Goal: Information Seeking & Learning: Check status

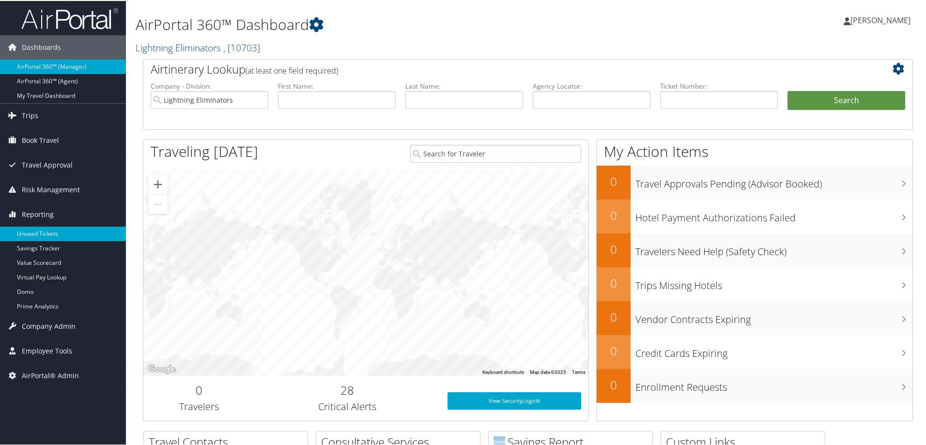
click at [43, 226] on link "Unused Tickets" at bounding box center [63, 233] width 126 height 15
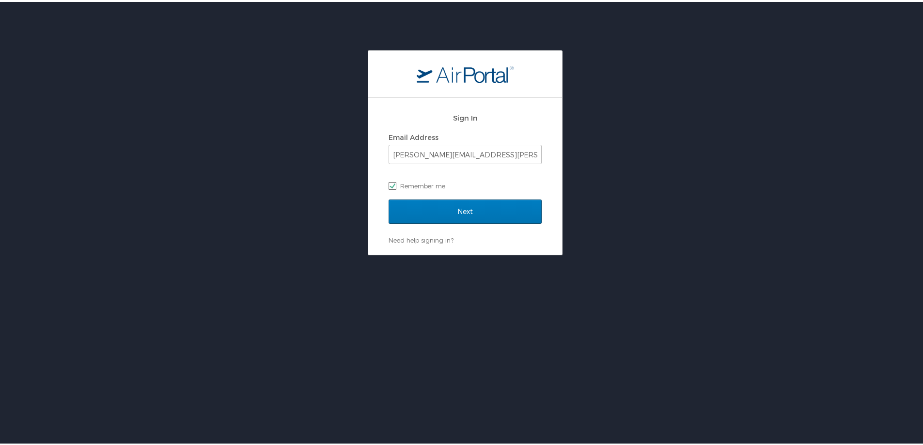
click at [508, 179] on label "Remember me" at bounding box center [465, 184] width 153 height 15
click at [395, 180] on input "Remember me" at bounding box center [392, 183] width 6 height 6
checkbox input "false"
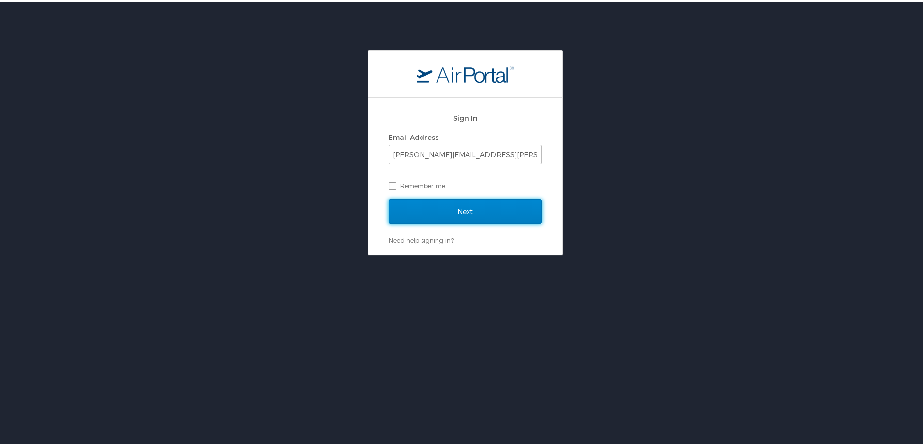
click at [467, 213] on input "Next" at bounding box center [465, 210] width 153 height 24
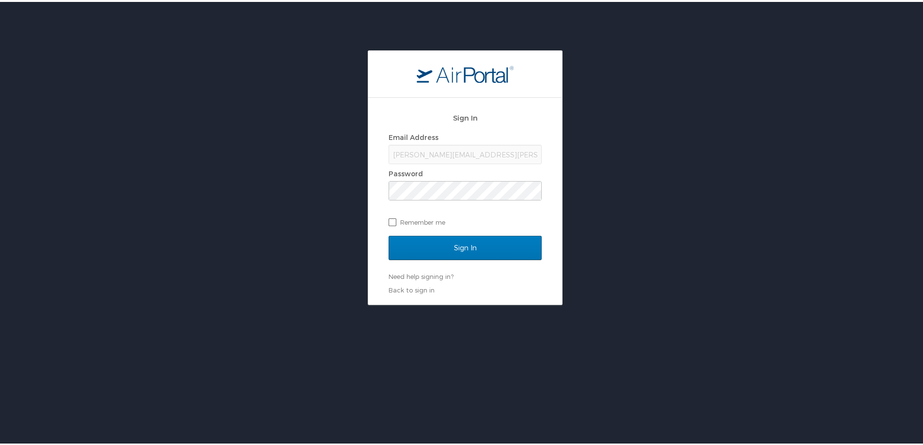
click at [398, 214] on label "Remember me" at bounding box center [465, 220] width 153 height 15
click at [395, 217] on input "Remember me" at bounding box center [392, 220] width 6 height 6
checkbox input "true"
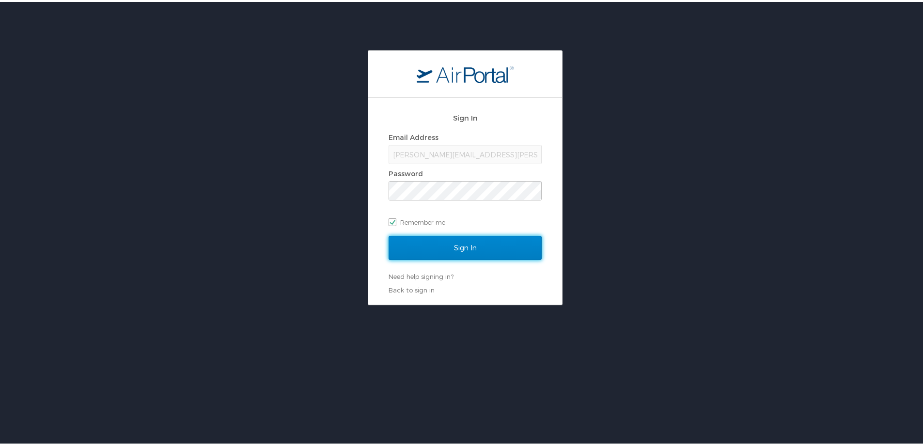
click at [407, 244] on input "Sign In" at bounding box center [465, 246] width 153 height 24
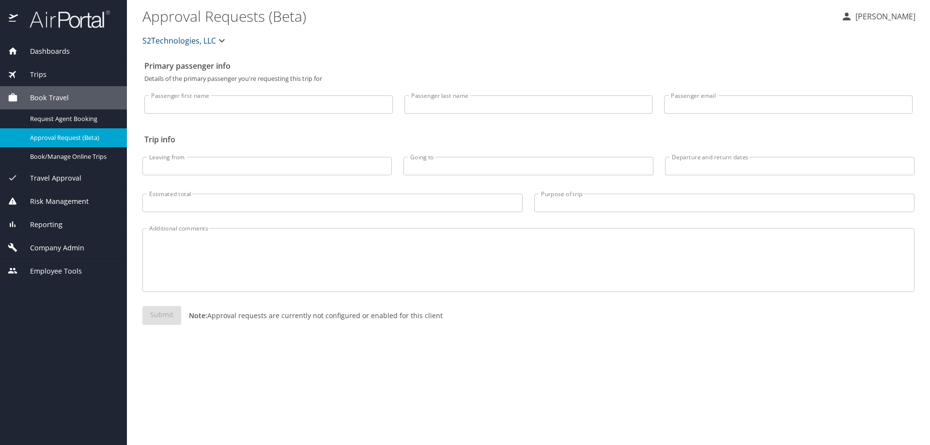
click at [42, 223] on span "Reporting" at bounding box center [40, 225] width 45 height 11
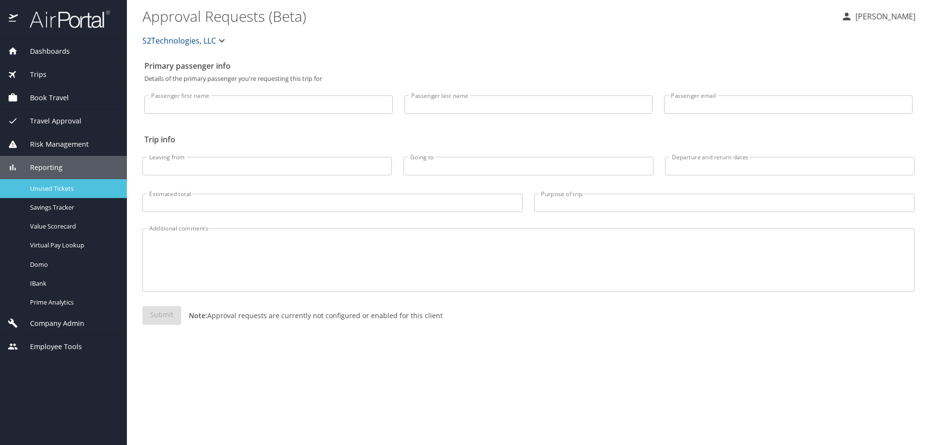
click at [77, 188] on span "Unused Tickets" at bounding box center [72, 188] width 85 height 9
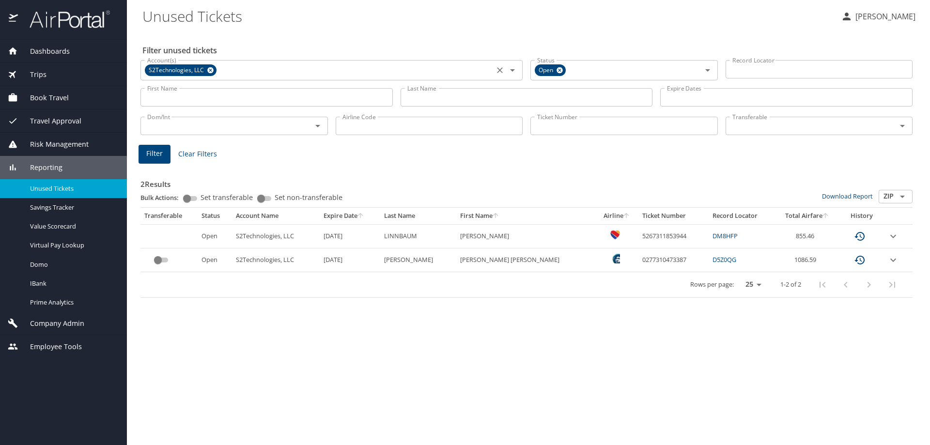
click at [209, 68] on icon at bounding box center [210, 70] width 7 height 11
click at [187, 100] on input "First Name" at bounding box center [267, 97] width 252 height 18
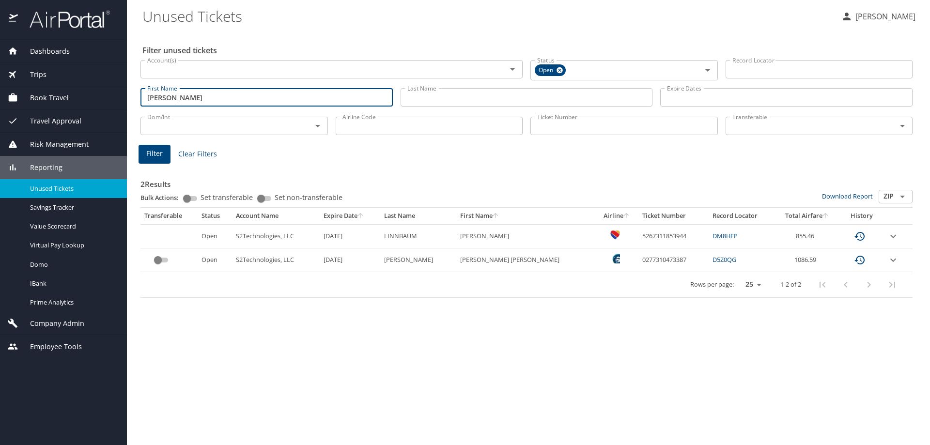
type input "edward"
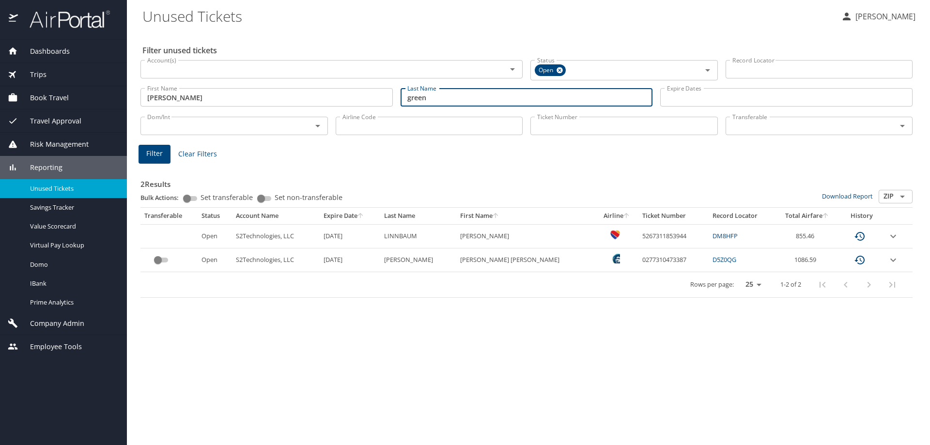
type input "green"
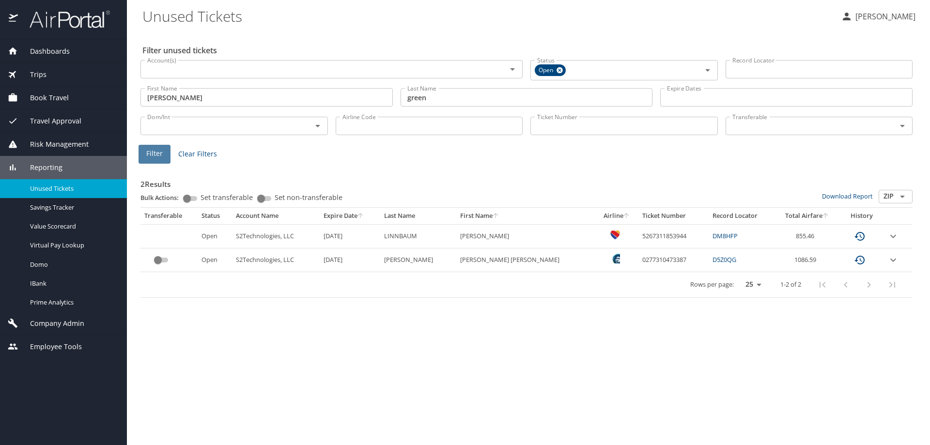
click at [148, 154] on span "Filter" at bounding box center [154, 154] width 16 height 12
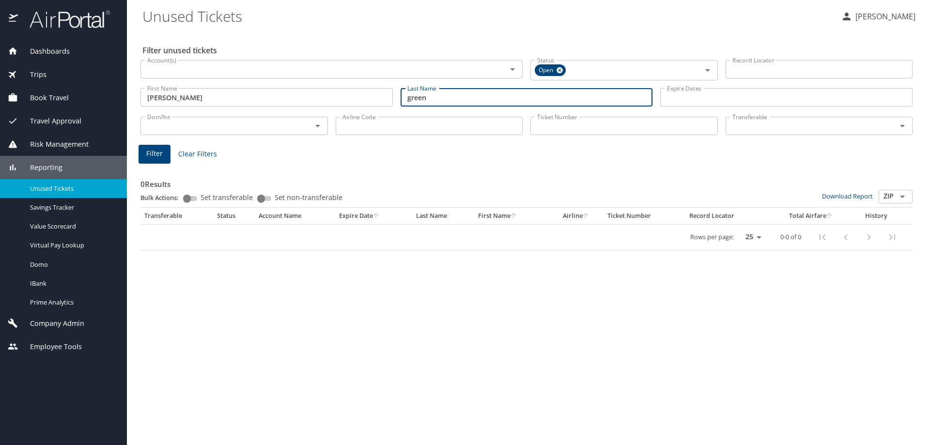
drag, startPoint x: 419, startPoint y: 101, endPoint x: 275, endPoint y: 92, distance: 143.7
click at [275, 92] on div "First Name edward First Name Last Name green Last Name Expire Dates Expire Dates" at bounding box center [527, 97] width 780 height 34
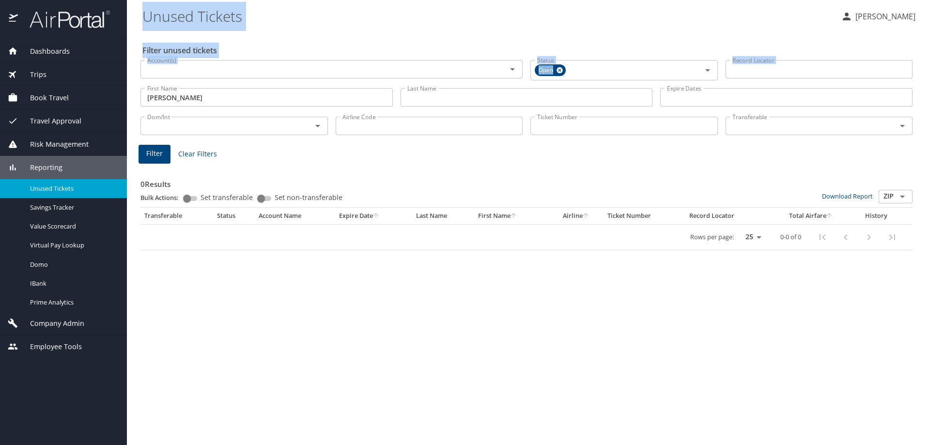
drag, startPoint x: 156, startPoint y: 83, endPoint x: 26, endPoint y: 103, distance: 131.4
click at [31, 102] on div "Dashboards AirPortal 360™ Manager AirPortal 360™ Agent My Travel Dashboard Trip…" at bounding box center [465, 222] width 930 height 445
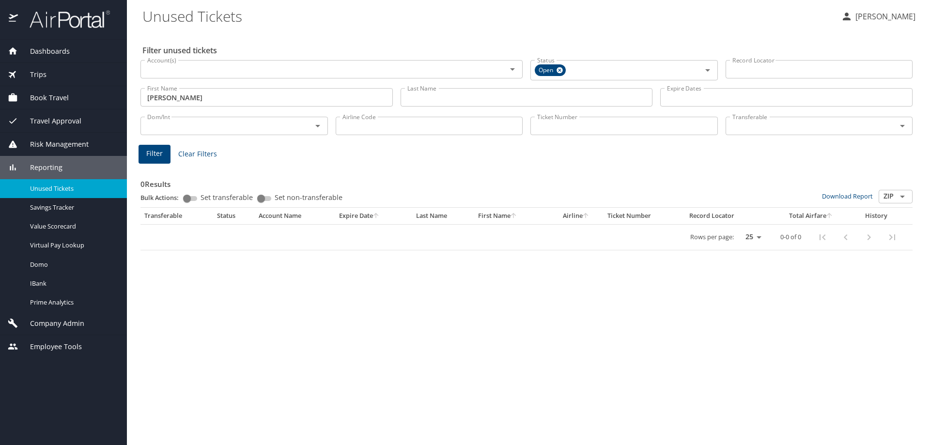
click at [192, 91] on input "edward" at bounding box center [267, 97] width 252 height 18
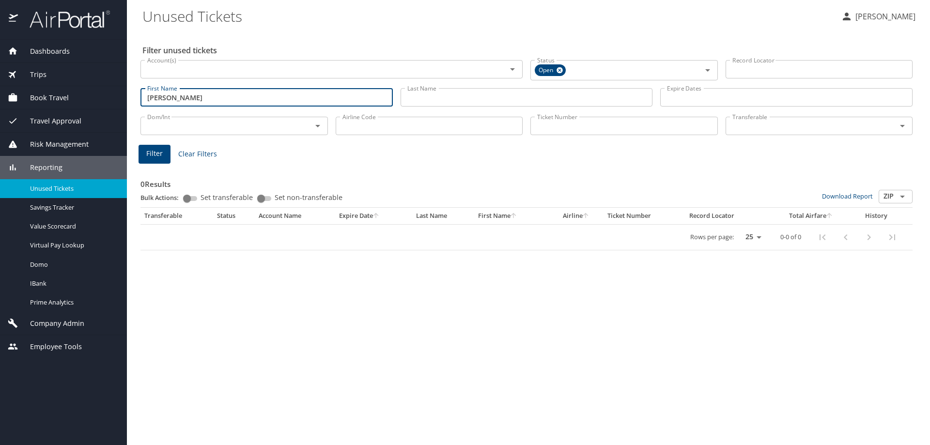
drag, startPoint x: 185, startPoint y: 98, endPoint x: 46, endPoint y: 103, distance: 138.7
click at [46, 103] on div "Dashboards AirPortal 360™ Manager AirPortal 360™ Agent My Travel Dashboard Trip…" at bounding box center [465, 222] width 930 height 445
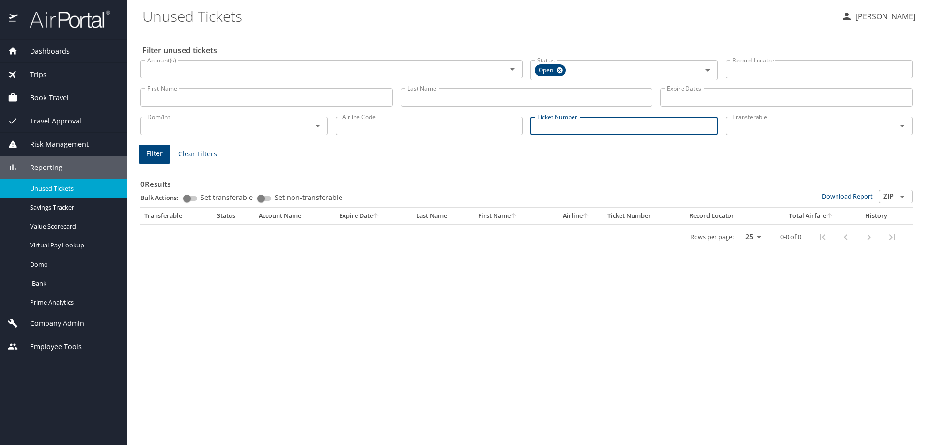
drag, startPoint x: 595, startPoint y: 125, endPoint x: 591, endPoint y: 119, distance: 6.7
click at [594, 125] on input "Ticket Number" at bounding box center [625, 126] width 188 height 18
type input "0277310350895"
click at [143, 150] on button "Filter" at bounding box center [155, 152] width 32 height 19
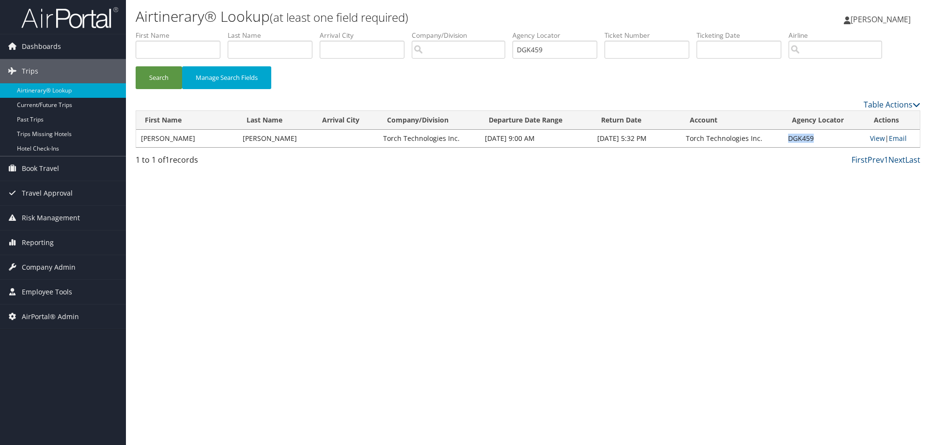
drag, startPoint x: 816, startPoint y: 140, endPoint x: 784, endPoint y: 141, distance: 32.5
click at [784, 141] on td "DGK459" at bounding box center [825, 138] width 82 height 17
copy td "DGK459"
